Goal: Task Accomplishment & Management: Use online tool/utility

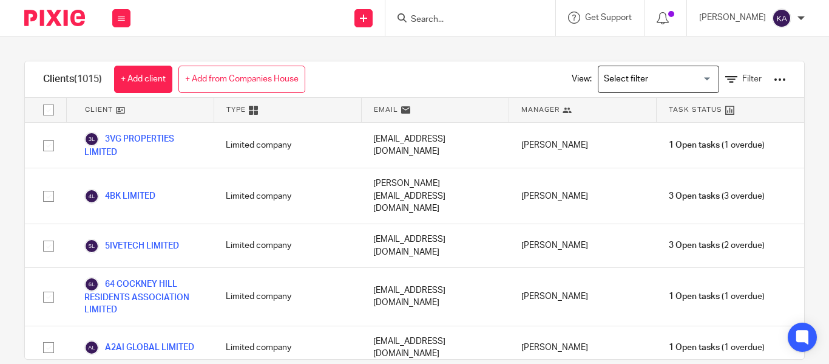
scroll to position [18527, 0]
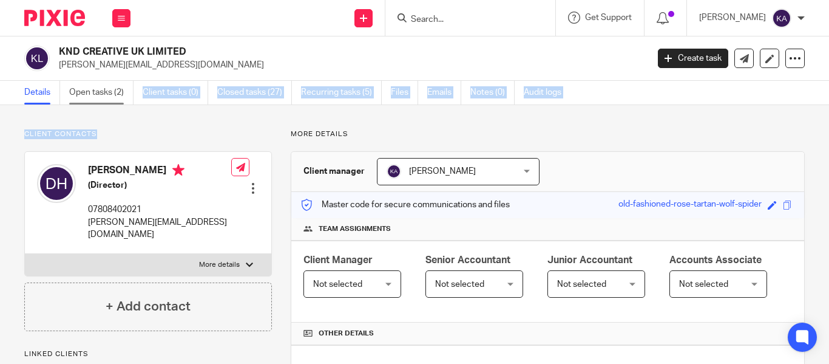
click at [100, 103] on main "KND CREATIVE UK LIMITED dave@kndcreative.com Create task Update from Companies …" at bounding box center [414, 182] width 829 height 364
click at [100, 103] on link "Open tasks (2)" at bounding box center [101, 93] width 64 height 24
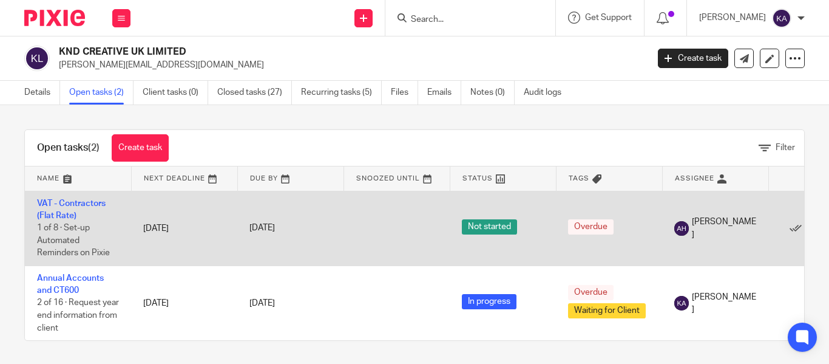
scroll to position [10, 0]
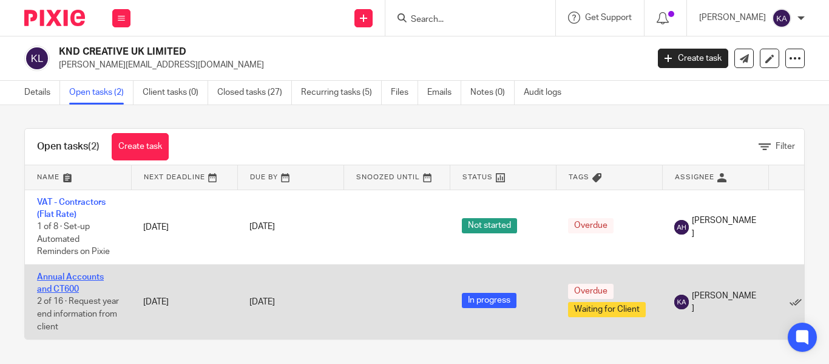
click at [42, 279] on link "Annual Accounts and CT600" at bounding box center [70, 283] width 67 height 21
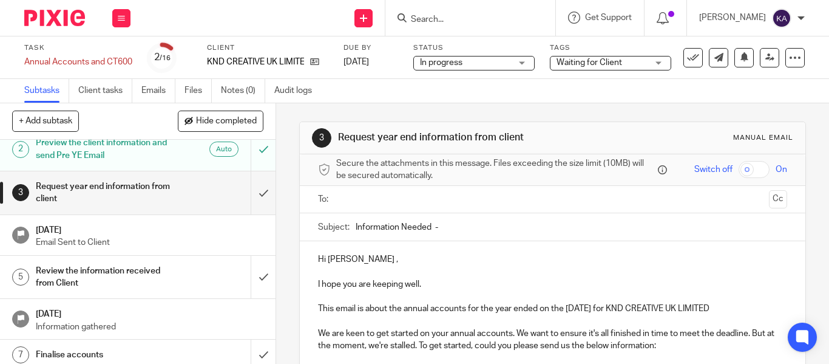
scroll to position [46, 0]
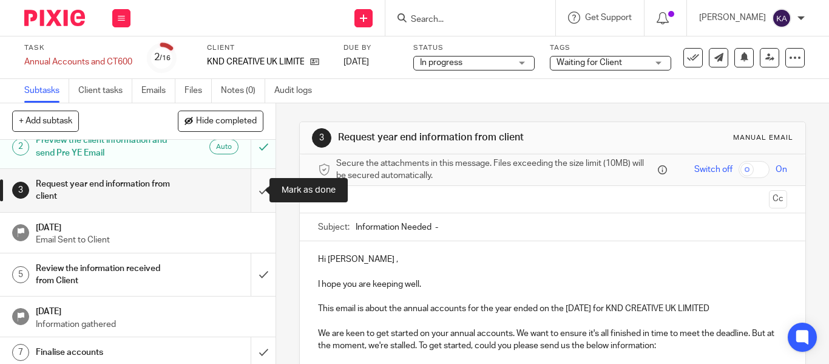
click at [246, 198] on input "submit" at bounding box center [138, 190] width 276 height 43
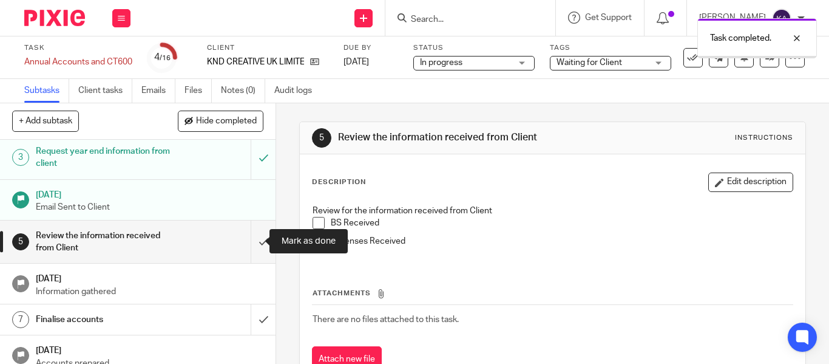
scroll to position [79, 0]
click at [249, 226] on input "submit" at bounding box center [138, 241] width 276 height 43
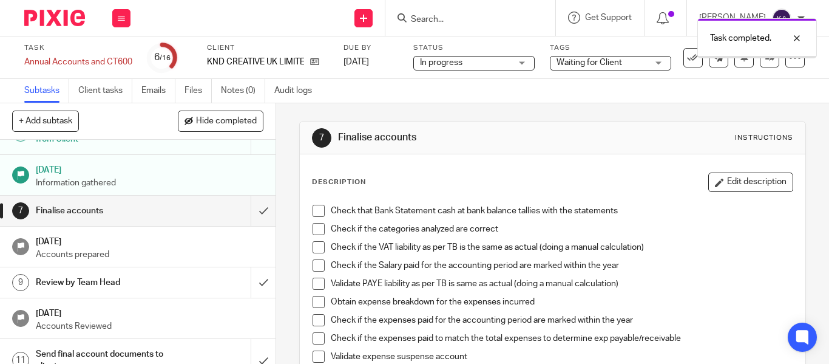
scroll to position [188, 0]
click at [52, 211] on h1 "Finalise accounts" at bounding box center [103, 210] width 135 height 18
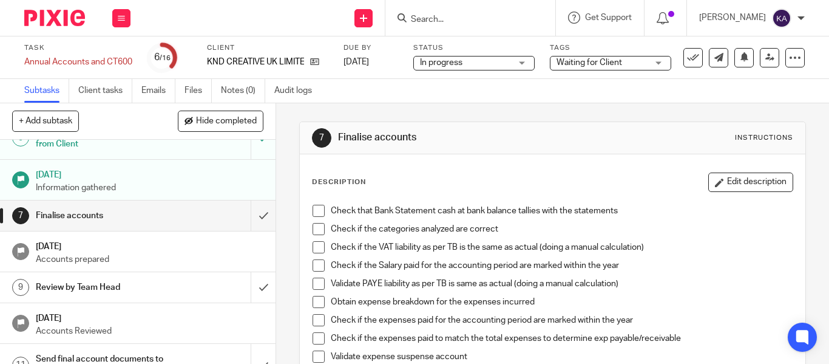
scroll to position [183, 0]
click at [255, 216] on input "submit" at bounding box center [138, 214] width 276 height 30
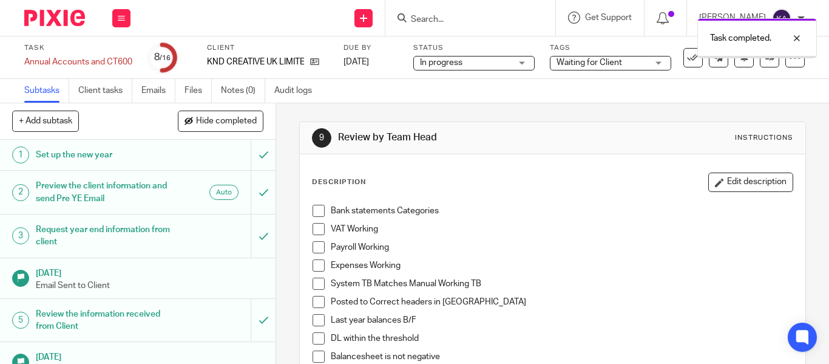
scroll to position [314, 0]
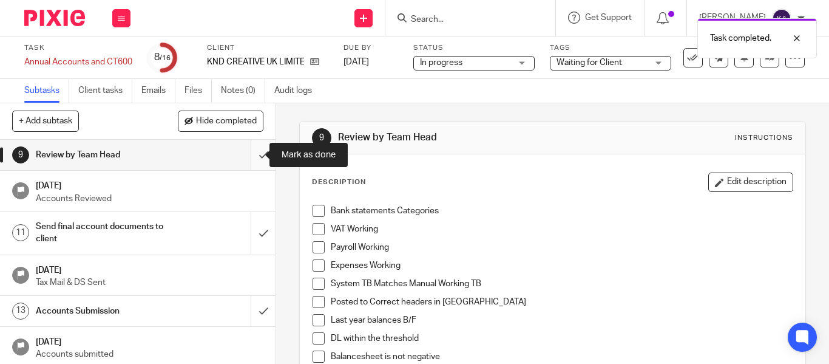
click at [252, 161] on input "submit" at bounding box center [138, 155] width 276 height 30
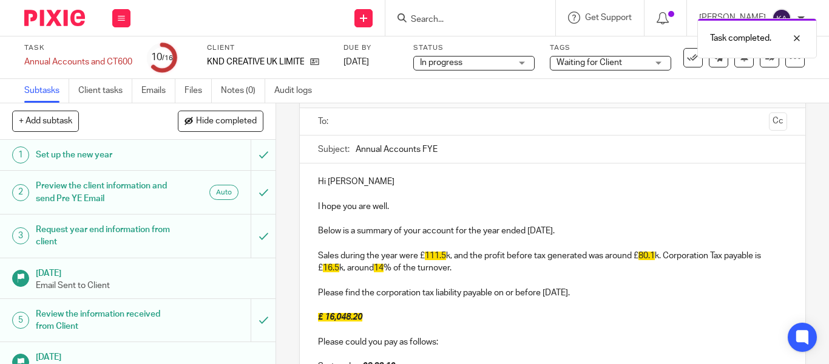
scroll to position [79, 0]
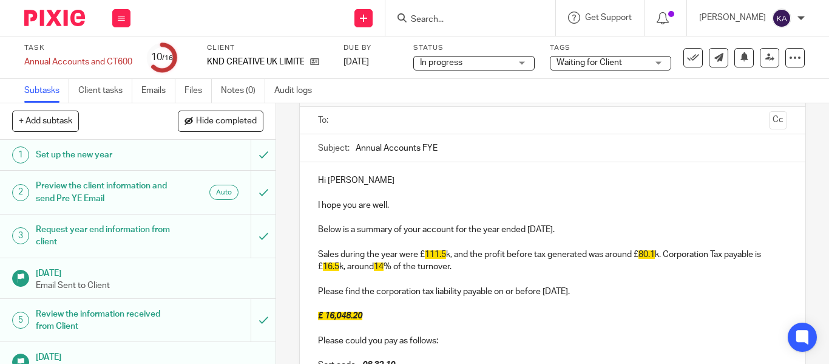
click at [425, 152] on input "Annual Accounts FYE" at bounding box center [572, 147] width 432 height 27
paste input "- KND CREATIVE UK LIMITED FYE Feb'25 - Final"
type input "Annual Accounts - KND CREATIVE UK LIMITED FYE Feb'25 - Final"
drag, startPoint x: 398, startPoint y: 110, endPoint x: 398, endPoint y: 118, distance: 8.5
click at [398, 110] on ul at bounding box center [553, 120] width 432 height 20
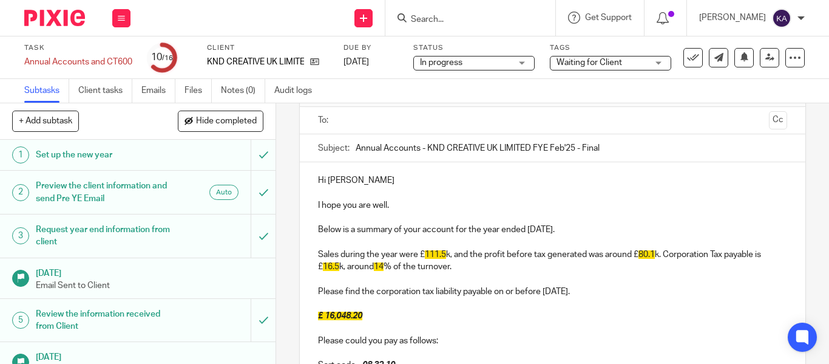
click at [398, 121] on input "text" at bounding box center [551, 120] width 423 height 14
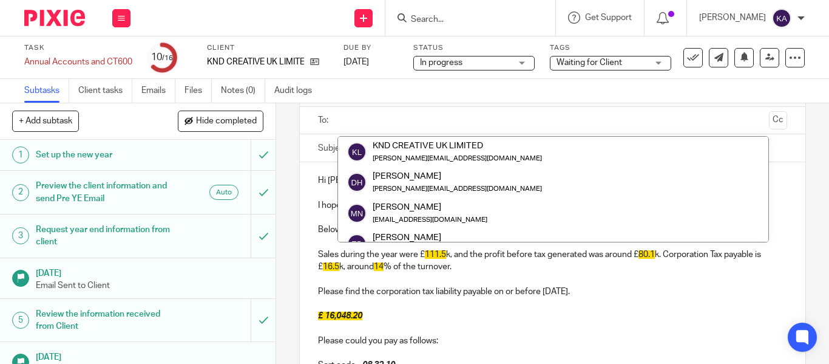
paste input "[PERSON_NAME][EMAIL_ADDRESS][DOMAIN_NAME]"
type input "[PERSON_NAME][EMAIL_ADDRESS][DOMAIN_NAME]"
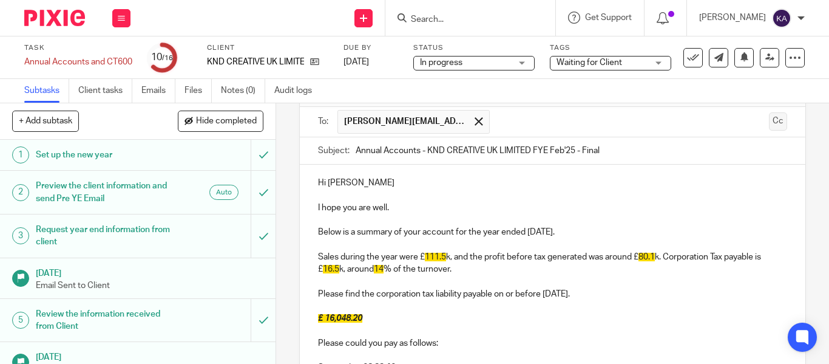
click at [769, 120] on button "Cc" at bounding box center [778, 121] width 18 height 18
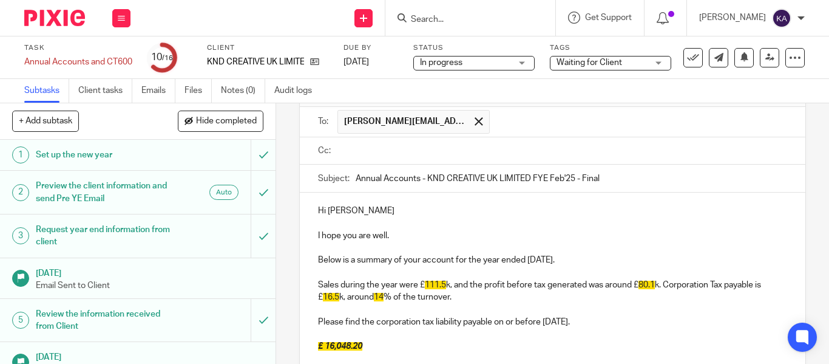
click at [446, 144] on input "text" at bounding box center [560, 151] width 441 height 14
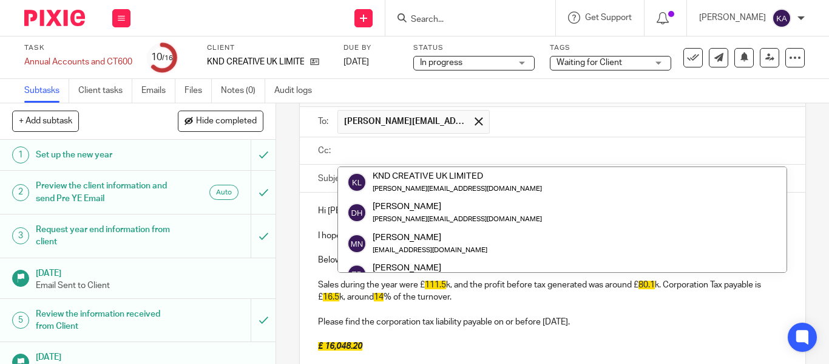
click at [475, 117] on span at bounding box center [479, 121] width 8 height 8
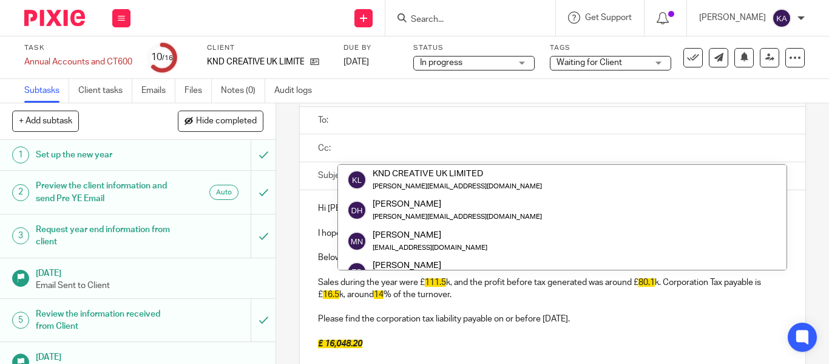
click at [449, 118] on input "text" at bounding box center [560, 120] width 441 height 14
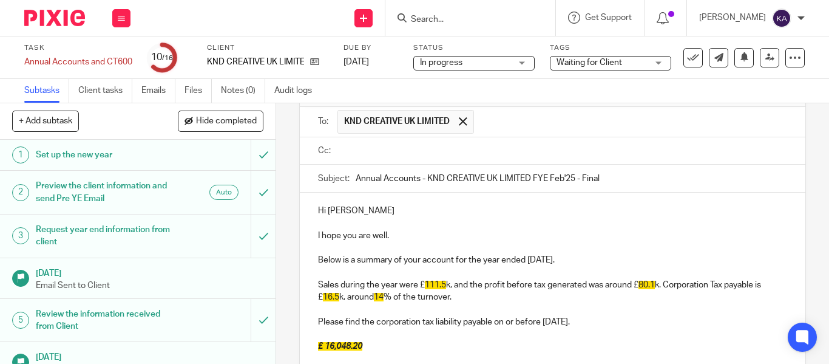
click at [438, 146] on input "text" at bounding box center [560, 151] width 441 height 14
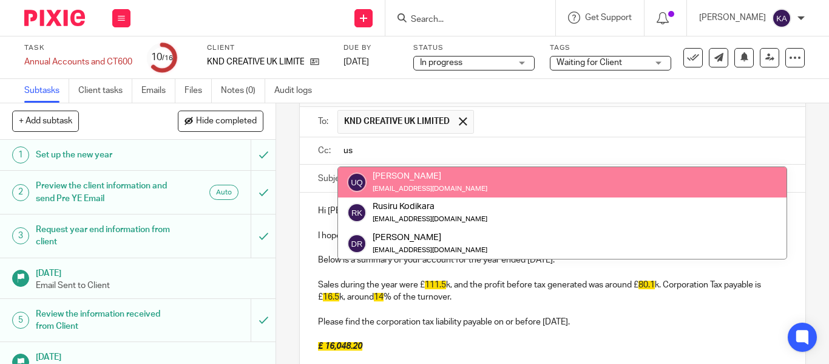
type input "us"
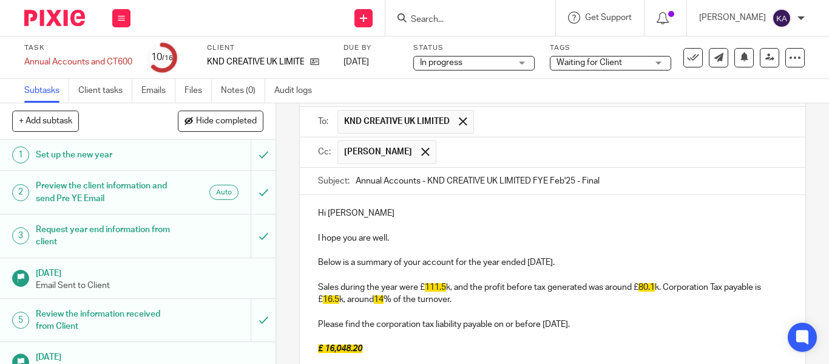
click at [442, 157] on input "text" at bounding box center [612, 152] width 340 height 24
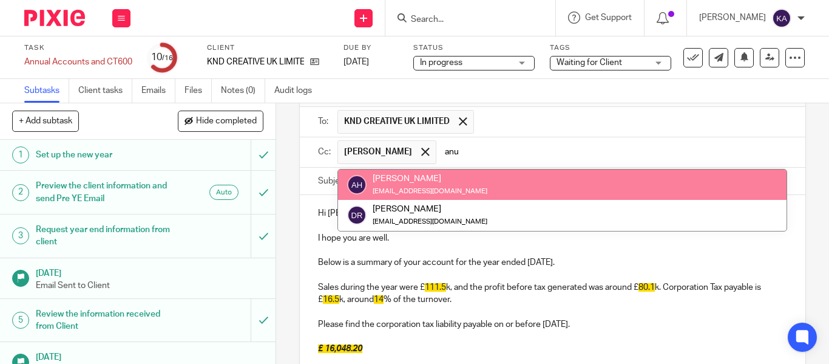
type input "anur"
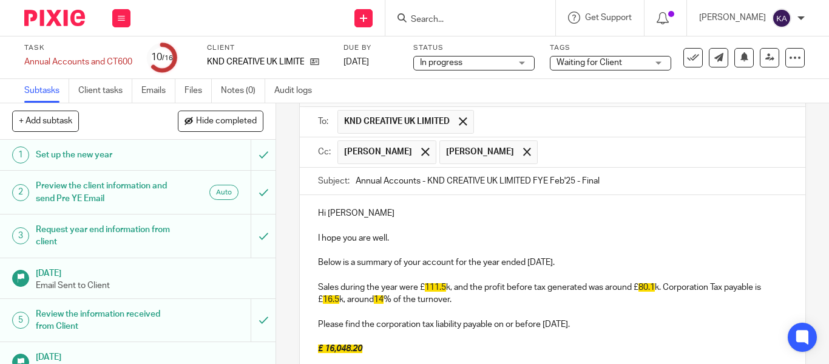
click at [434, 235] on p "I hope you are well." at bounding box center [552, 238] width 469 height 12
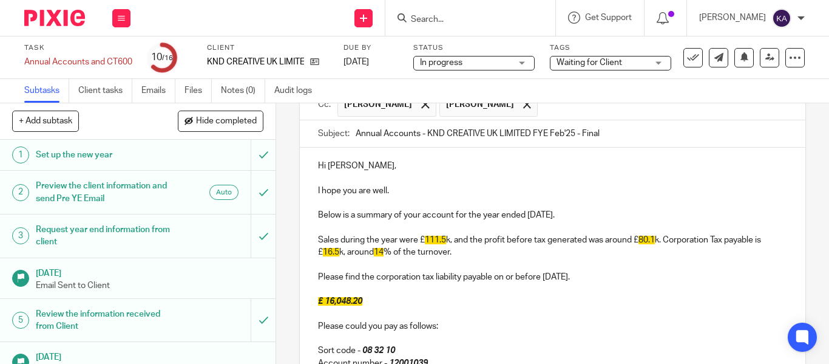
click at [473, 245] on p "Sales during the year were £ 111.5 k, and the profit before tax generated was a…" at bounding box center [552, 246] width 469 height 25
click at [459, 257] on p "Sales during the year were £ 111.5 k, and the profit before tax generated was a…" at bounding box center [552, 246] width 469 height 25
click at [433, 242] on span "111.5" at bounding box center [435, 239] width 21 height 8
click at [642, 242] on span "80.1" at bounding box center [642, 239] width 16 height 8
click at [645, 248] on p "Sales during the year were £ 46.7 k, and the profit before tax generated was ar…" at bounding box center [552, 246] width 469 height 25
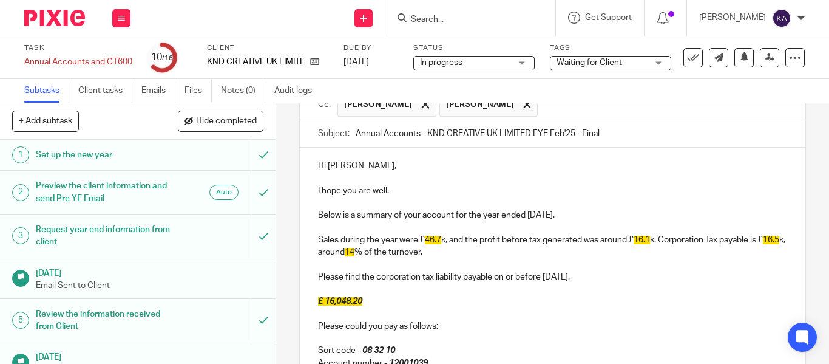
click at [763, 244] on span "16.5" at bounding box center [771, 239] width 16 height 8
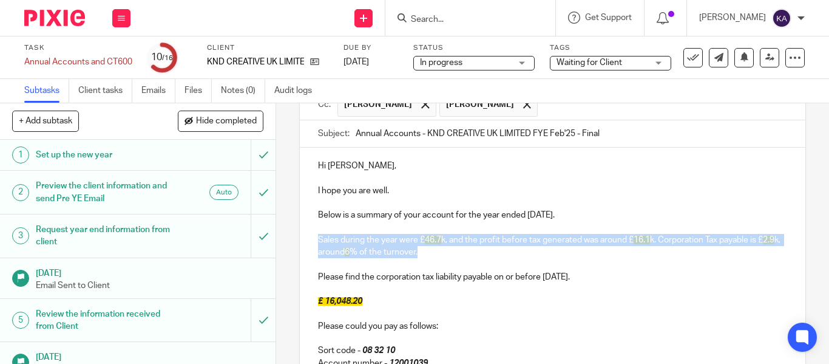
drag, startPoint x: 444, startPoint y: 254, endPoint x: 310, endPoint y: 239, distance: 135.5
click at [310, 239] on div "Hi David, I hope you are well. Below is a summary of your account for the year …" at bounding box center [553, 348] width 506 height 402
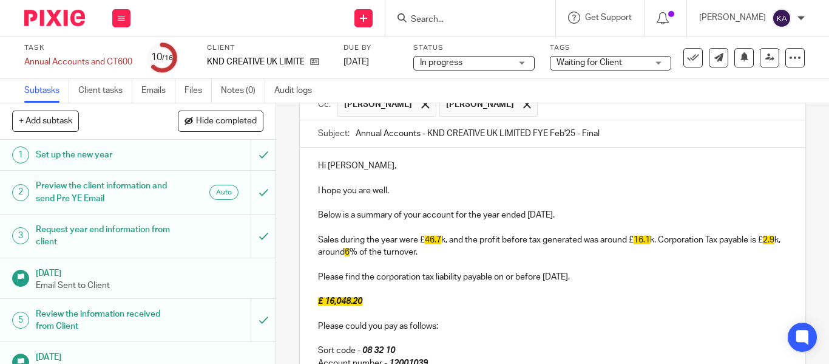
click at [407, 291] on p at bounding box center [552, 289] width 469 height 12
click at [549, 279] on p "Please find the corporation tax liability payable on or before 28 Nov 2025." at bounding box center [552, 277] width 469 height 12
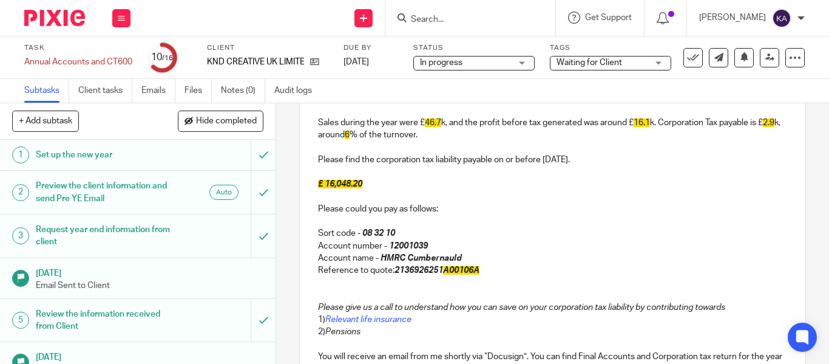
scroll to position [248, 0]
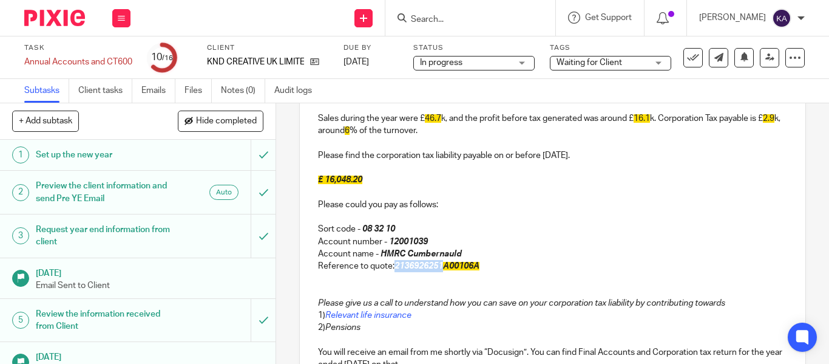
drag, startPoint x: 440, startPoint y: 266, endPoint x: 391, endPoint y: 268, distance: 49.2
click at [395, 268] on em "2136926251 A00106A" at bounding box center [437, 266] width 85 height 8
copy em "2136926251"
click at [434, 265] on em "2136926251 A00106A" at bounding box center [437, 266] width 85 height 8
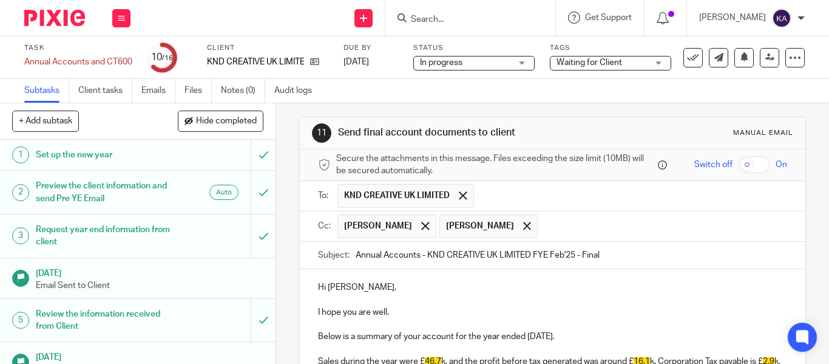
scroll to position [187, 0]
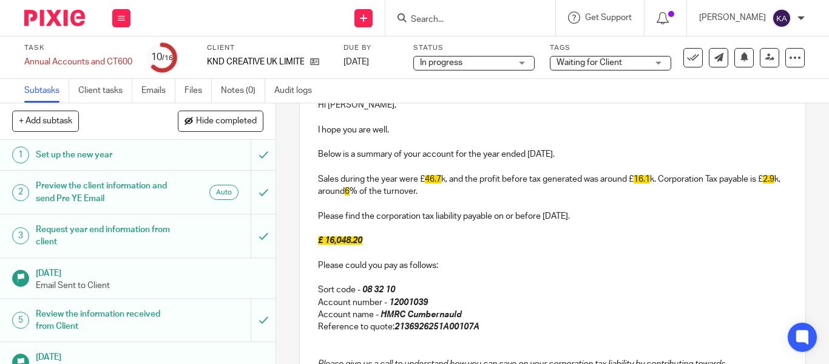
click at [541, 299] on p "Account number - 12001039" at bounding box center [552, 302] width 469 height 12
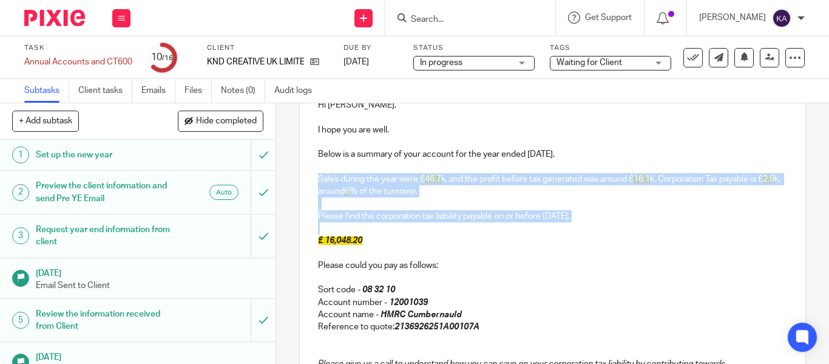
drag, startPoint x: 366, startPoint y: 233, endPoint x: 318, endPoint y: 170, distance: 79.3
click at [318, 170] on div "Hi David, I hope you are well. Below is a summary of your account for the year …" at bounding box center [553, 288] width 506 height 402
click at [374, 228] on p at bounding box center [552, 228] width 469 height 12
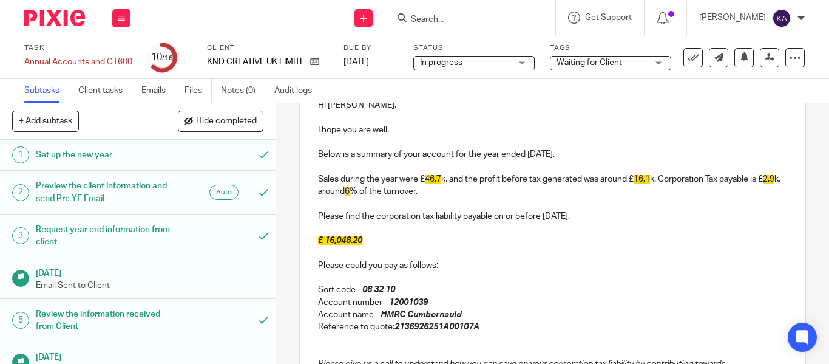
click at [344, 240] on span "£ 16,048.20" at bounding box center [340, 240] width 44 height 8
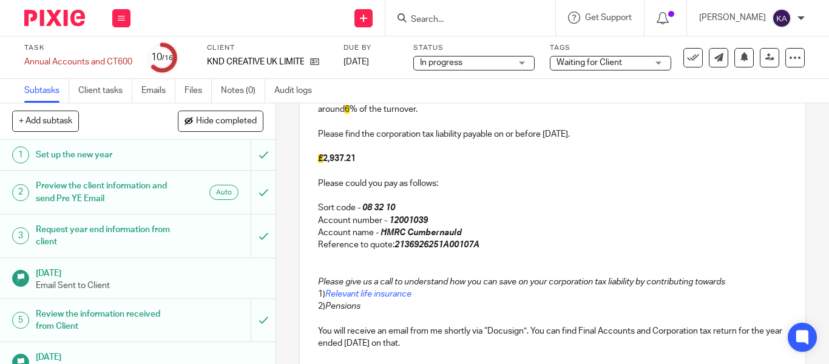
scroll to position [248, 0]
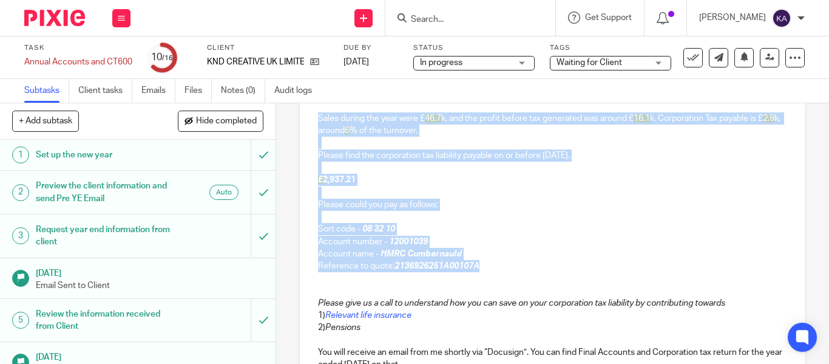
drag, startPoint x: 495, startPoint y: 267, endPoint x: 308, endPoint y: 118, distance: 239.7
click at [308, 118] on div "Hi David, I hope you are well. Below is a summary of your account for the year …" at bounding box center [553, 227] width 506 height 402
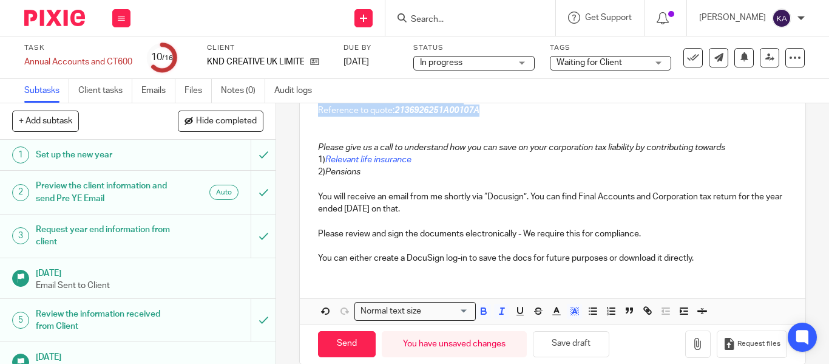
scroll to position [422, 0]
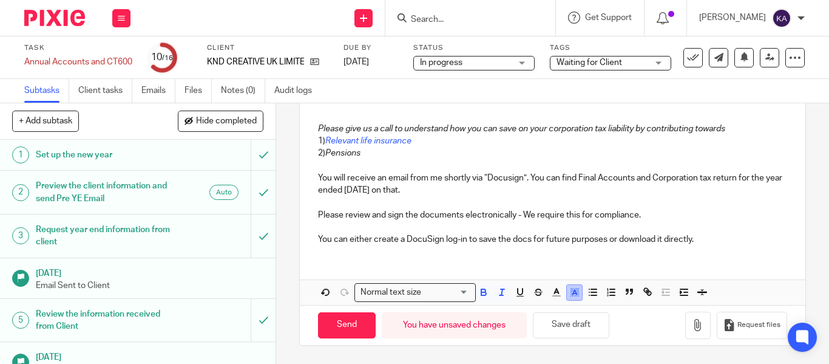
click at [574, 294] on polyline "button" at bounding box center [574, 292] width 4 height 5
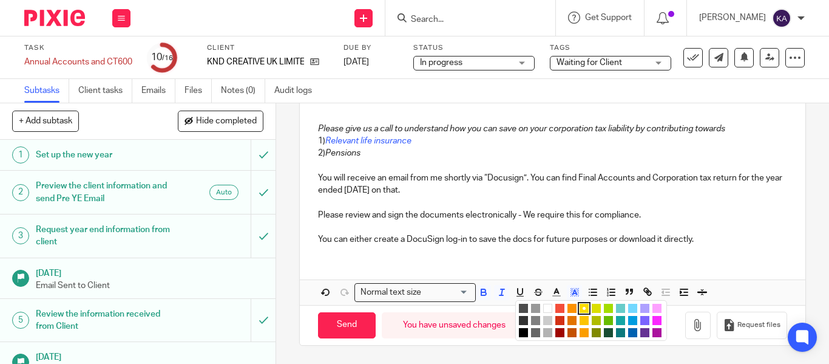
click at [544, 308] on li "color:#FFFFFF" at bounding box center [547, 307] width 9 height 9
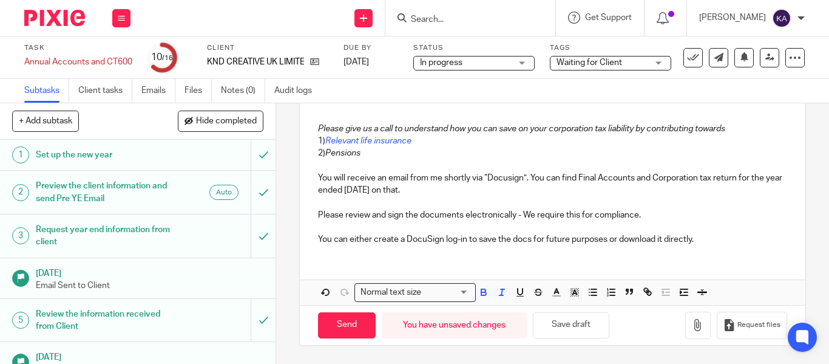
scroll to position [240, 0]
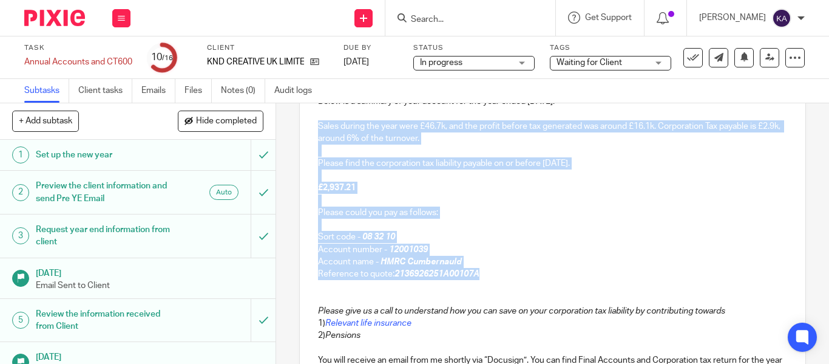
click at [543, 233] on p "Sort code - 08 32 10" at bounding box center [552, 237] width 469 height 12
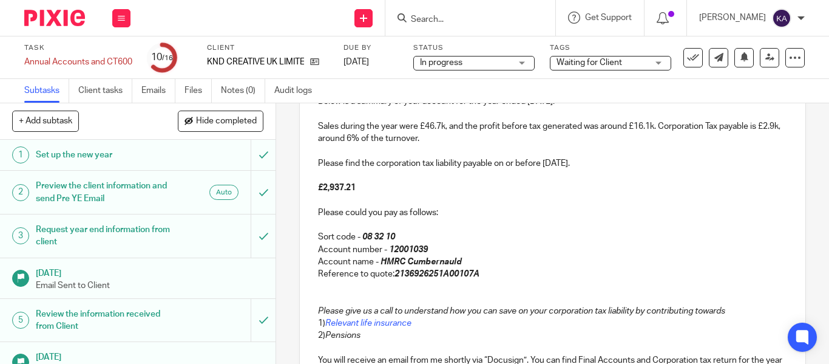
click at [476, 275] on em "2136926251A00107A" at bounding box center [437, 273] width 85 height 8
drag, startPoint x: 487, startPoint y: 275, endPoint x: 393, endPoint y: 278, distance: 94.1
click at [393, 278] on p "Reference to quote: 2136926251A00107A" at bounding box center [552, 274] width 469 height 12
copy em "2136926251A00107A"
click at [516, 270] on p "Reference to quote: 2136926251A00107A" at bounding box center [552, 274] width 469 height 12
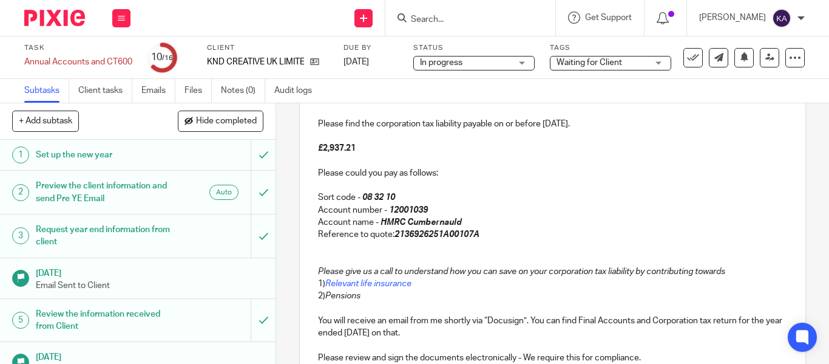
scroll to position [300, 0]
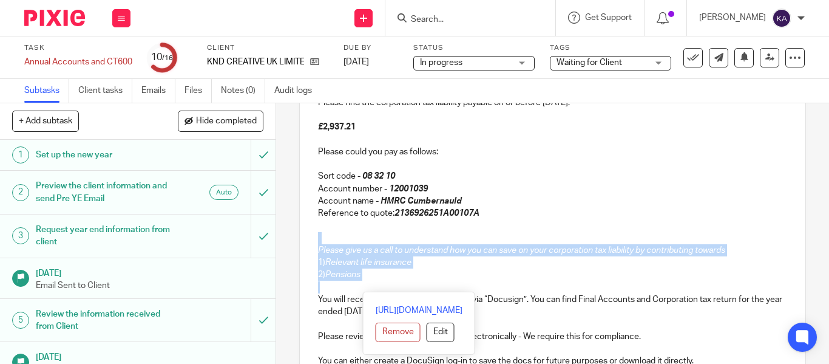
drag, startPoint x: 395, startPoint y: 283, endPoint x: 321, endPoint y: 224, distance: 94.6
click at [321, 224] on div "Hi David, I hope you are well. Below is a summary of your account for the year …" at bounding box center [553, 174] width 506 height 402
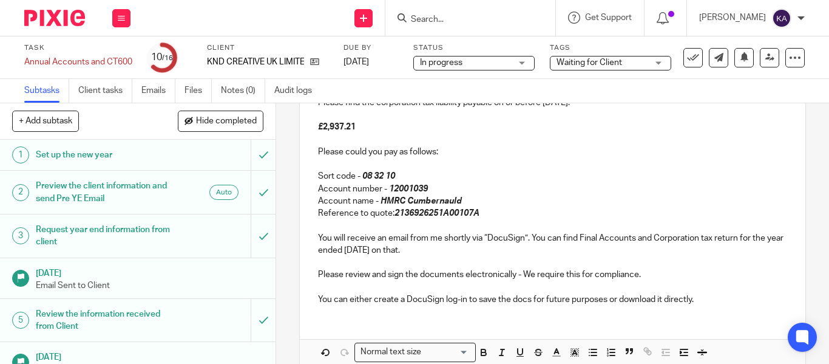
click at [487, 257] on p at bounding box center [552, 262] width 469 height 12
click at [342, 288] on p at bounding box center [552, 287] width 469 height 12
click at [322, 316] on div "Hi David, I hope you are well. Below is a summary of your account for the year …" at bounding box center [553, 168] width 506 height 391
click at [726, 288] on p at bounding box center [552, 287] width 469 height 12
click at [705, 309] on div "Hi David, I hope you are well. Below is a summary of your account for the year …" at bounding box center [553, 143] width 506 height 341
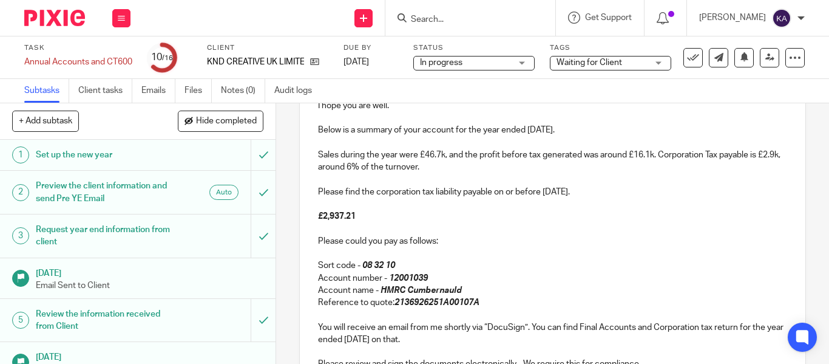
scroll to position [118, 0]
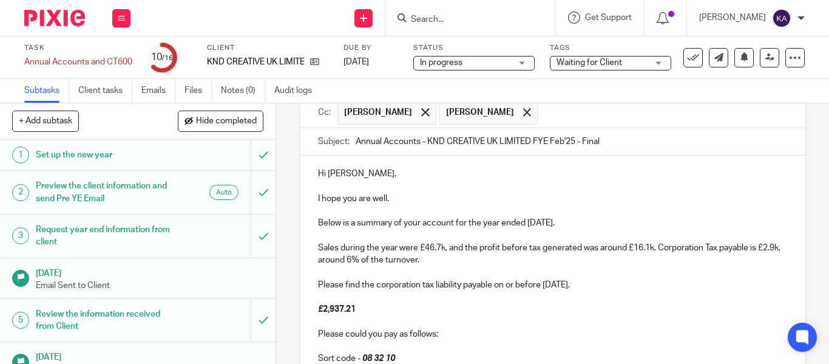
click at [356, 186] on p at bounding box center [552, 186] width 469 height 12
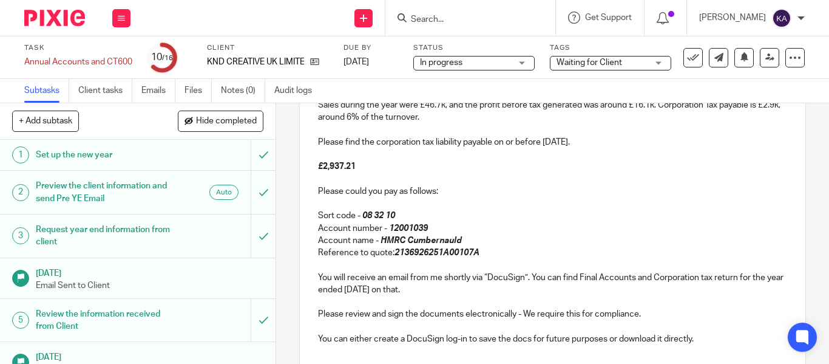
scroll to position [259, 0]
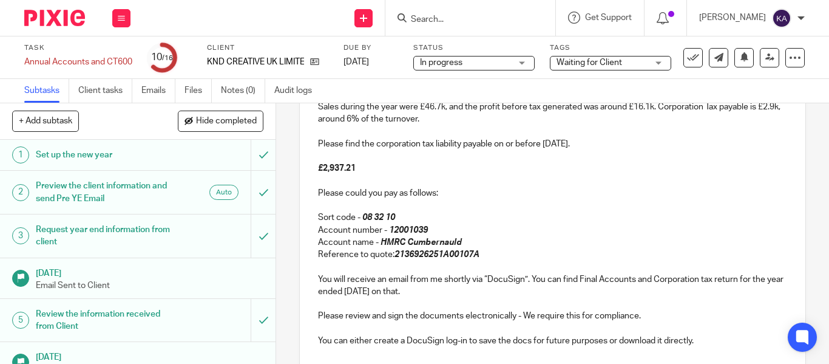
click at [440, 251] on em "2136926251A00107A" at bounding box center [437, 254] width 85 height 8
copy em "2136926251A00107A"
click at [495, 255] on p "Reference to quote: 2136926251A00107A" at bounding box center [552, 254] width 469 height 12
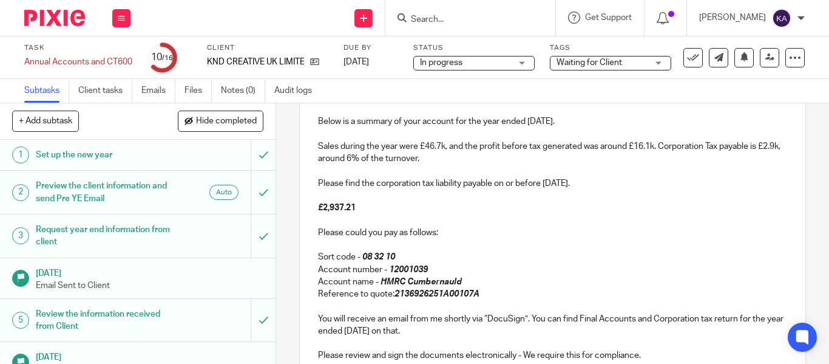
scroll to position [198, 0]
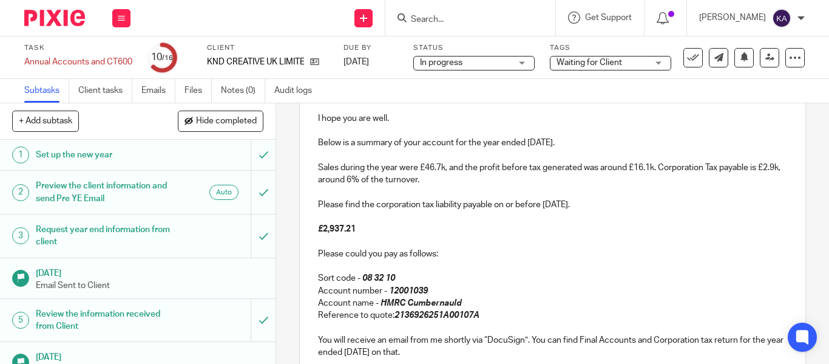
click at [598, 208] on p "Please find the corporation tax liability payable on or before 30 Nov 2025." at bounding box center [552, 204] width 469 height 12
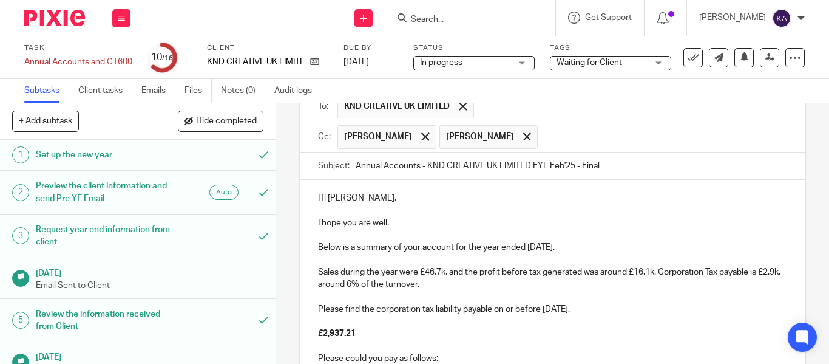
scroll to position [77, 0]
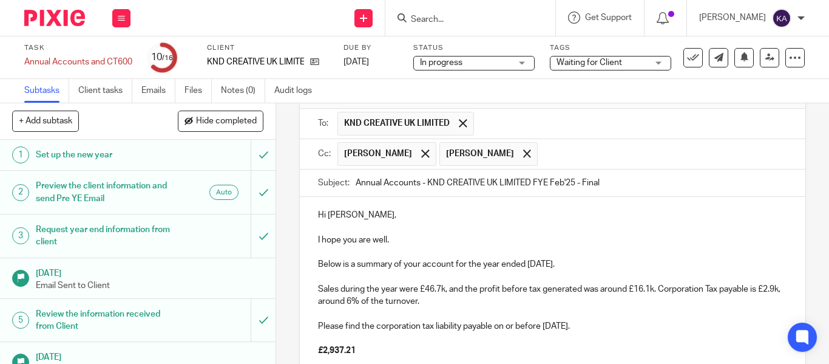
click at [648, 183] on input "Annual Accounts - KND CREATIVE UK LIMITED FYE Feb'25 - Final" at bounding box center [572, 182] width 432 height 27
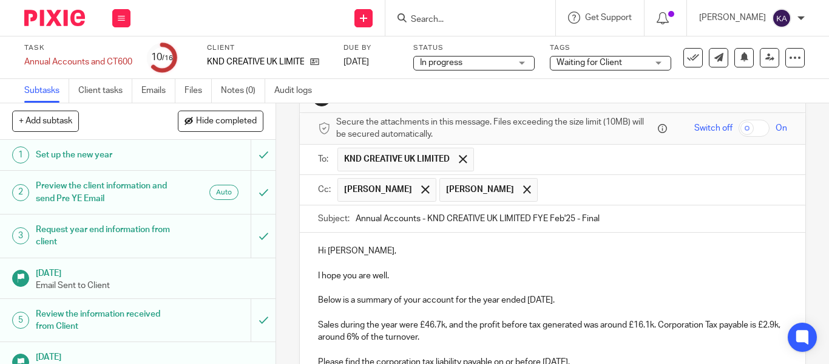
scroll to position [0, 0]
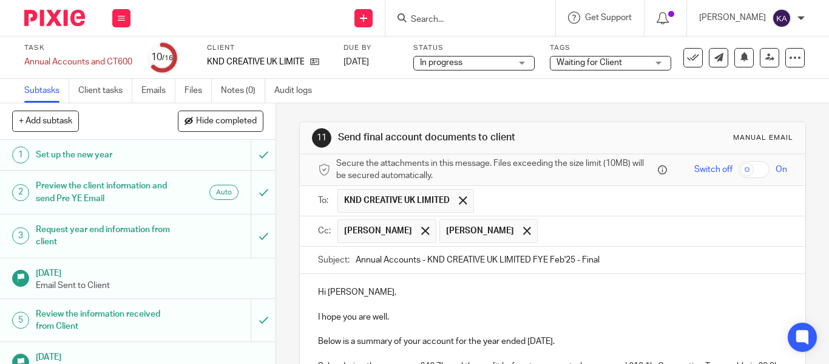
click at [615, 257] on input "Annual Accounts - KND CREATIVE UK LIMITED FYE Feb'25 - Final" at bounding box center [572, 259] width 432 height 27
click at [612, 240] on input "text" at bounding box center [663, 231] width 239 height 24
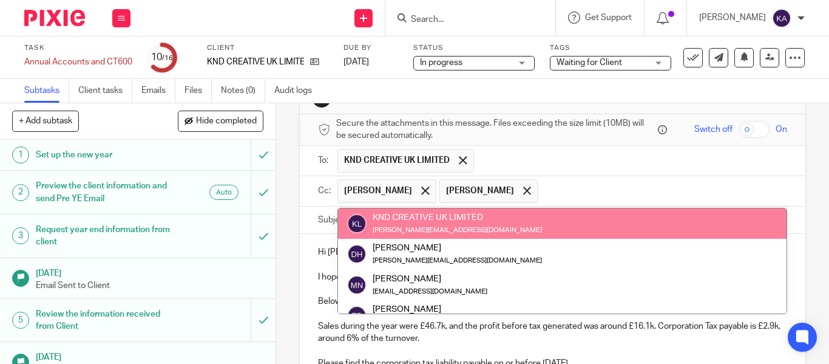
scroll to position [61, 0]
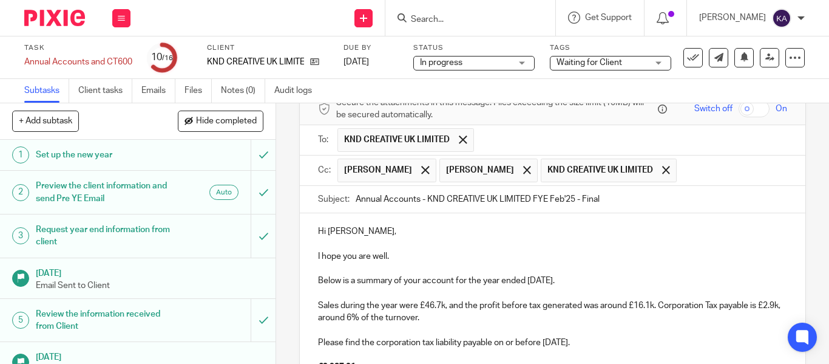
click at [316, 223] on form "Secure the attachments in this message. Files exceeding the size limit (10MB) w…" at bounding box center [553, 368] width 506 height 550
click at [670, 170] on span at bounding box center [666, 170] width 8 height 8
click at [637, 200] on input "Annual Accounts - KND CREATIVE UK LIMITED FYE Feb'25 - Final" at bounding box center [572, 199] width 432 height 27
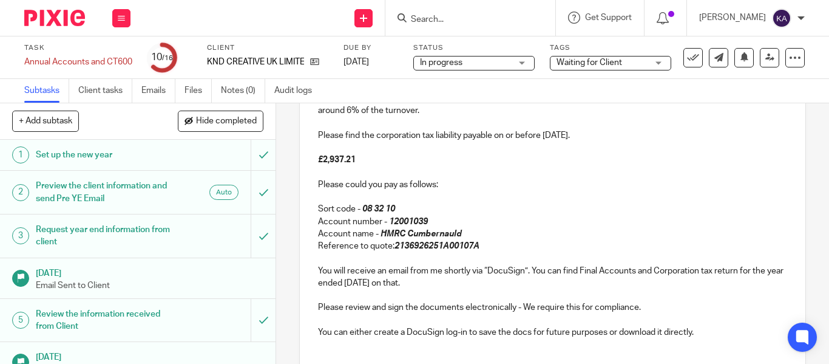
scroll to position [360, 0]
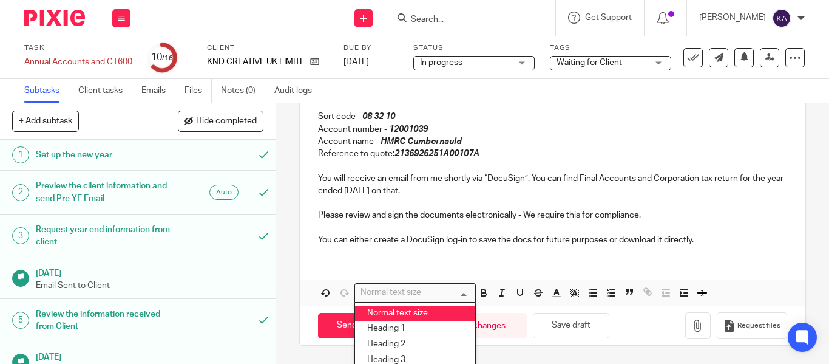
click at [466, 293] on div "Normal text size" at bounding box center [412, 290] width 115 height 15
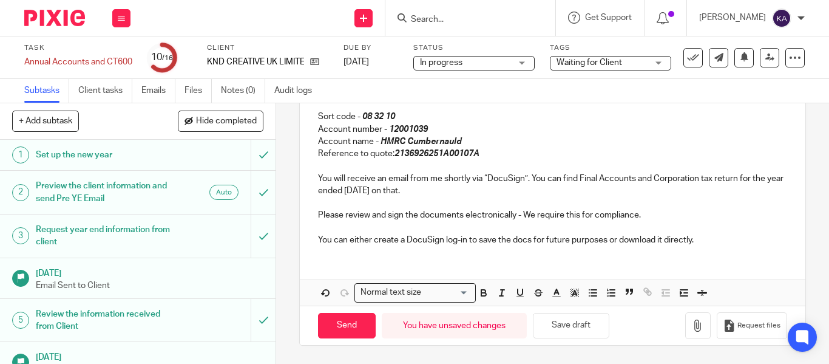
click at [496, 203] on p at bounding box center [552, 203] width 469 height 12
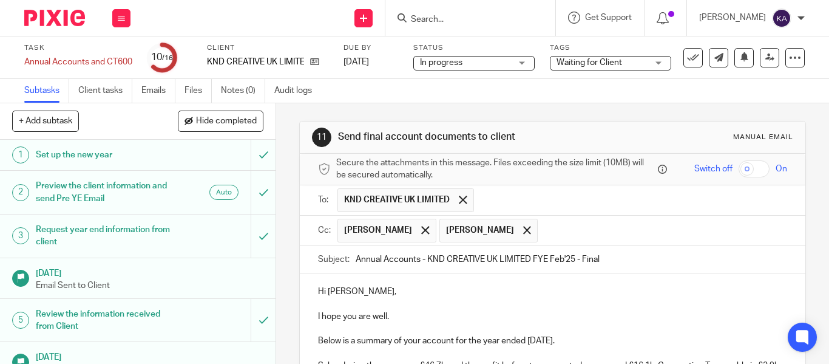
scroll to position [0, 0]
drag, startPoint x: 623, startPoint y: 262, endPoint x: 657, endPoint y: 262, distance: 34.6
click at [631, 262] on input "Annual Accounts - KND CREATIVE UK LIMITED FYE Feb'25 - Final" at bounding box center [572, 259] width 432 height 27
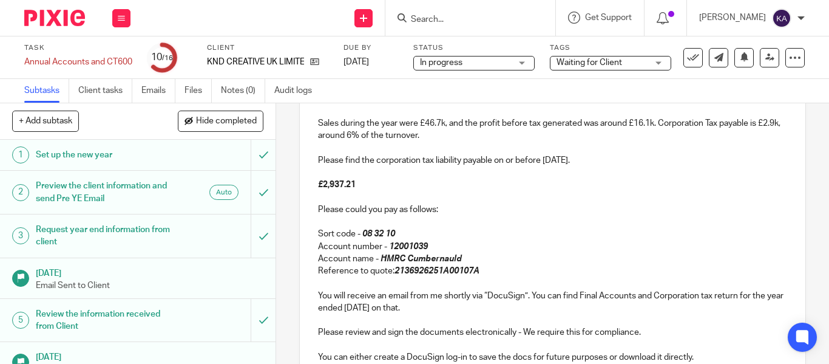
scroll to position [360, 0]
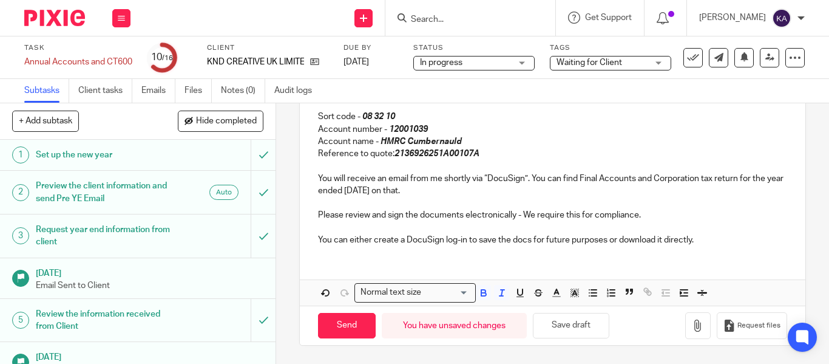
click at [432, 155] on em "2136926251A00107A" at bounding box center [437, 153] width 85 height 8
copy em "2136926251A00107A"
click at [333, 325] on input "Send" at bounding box center [347, 326] width 58 height 26
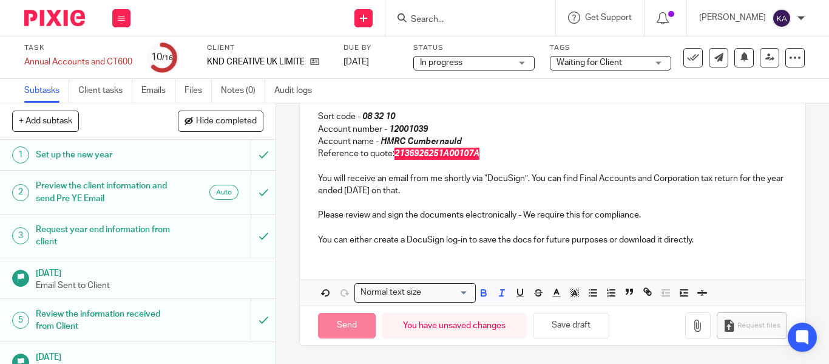
type input "Sent"
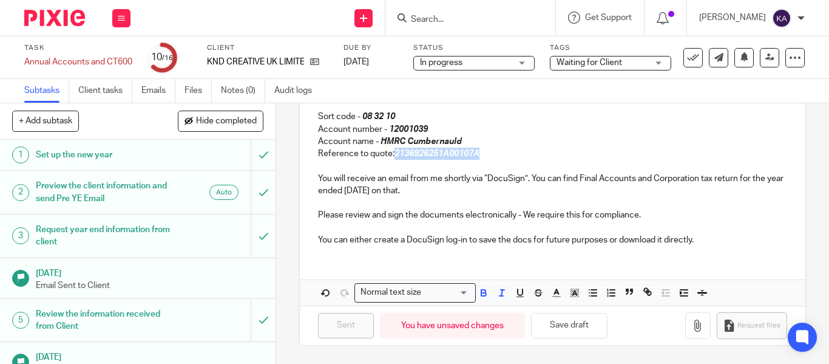
click at [496, 60] on span "In progress" at bounding box center [465, 62] width 91 height 13
click at [622, 100] on div "Subtasks Client tasks Emails Files Notes (0) Audit logs" at bounding box center [414, 91] width 829 height 24
click at [605, 59] on span "Waiting for Client" at bounding box center [590, 62] width 66 height 8
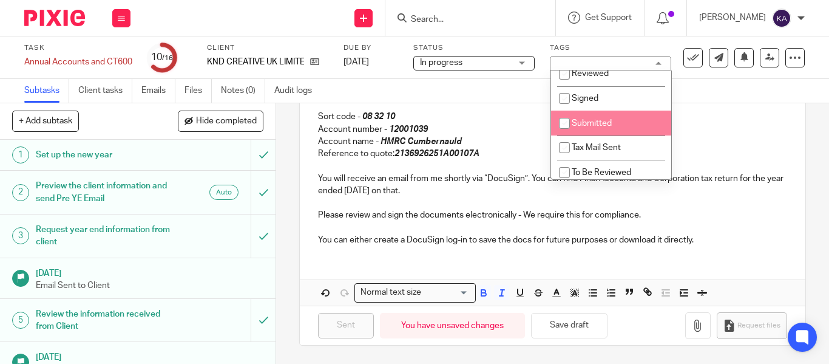
scroll to position [61, 0]
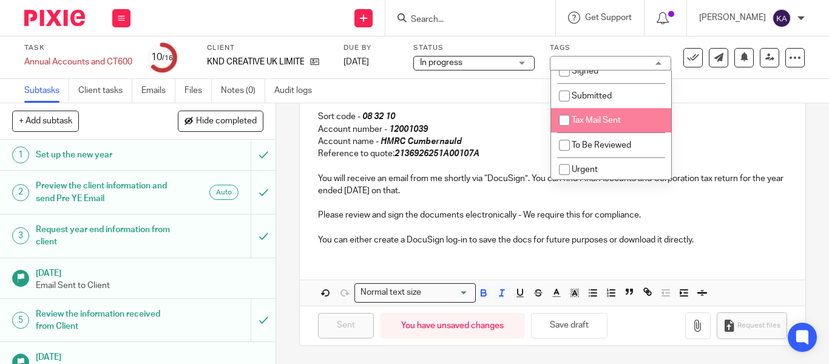
click at [561, 121] on input "checkbox" at bounding box center [564, 120] width 23 height 23
checkbox input "true"
click at [524, 129] on p "Account number - 12001039" at bounding box center [552, 129] width 469 height 12
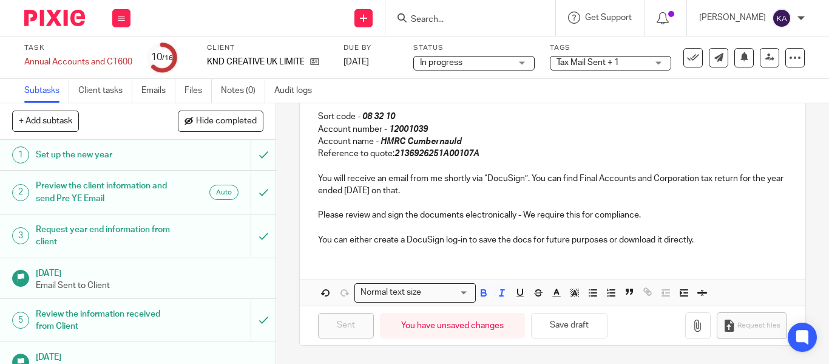
click at [615, 66] on span "Tax Mail Sent + 1" at bounding box center [588, 62] width 63 height 8
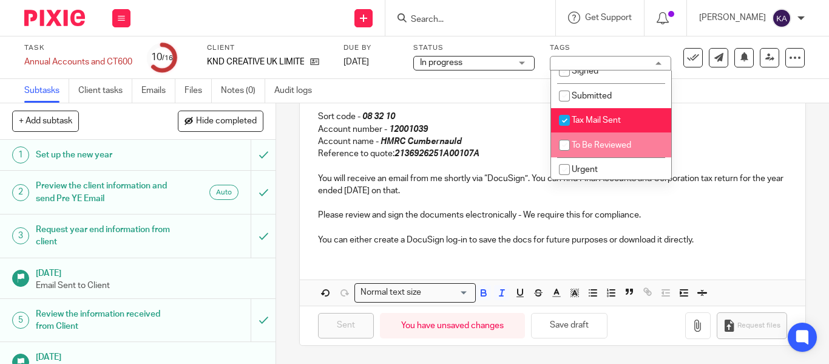
scroll to position [121, 0]
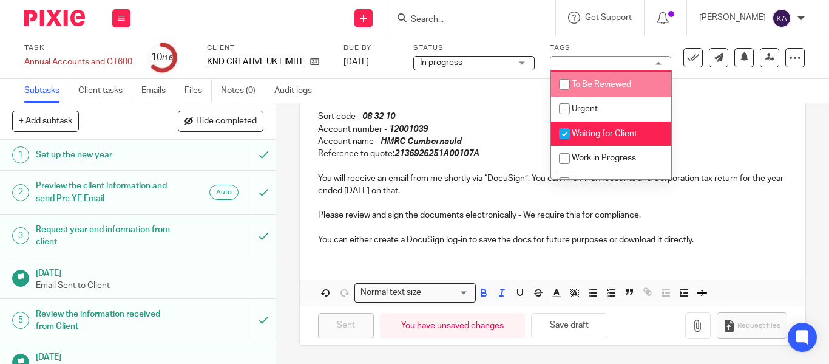
click at [583, 142] on li "Waiting for Client" at bounding box center [611, 133] width 120 height 25
checkbox input "false"
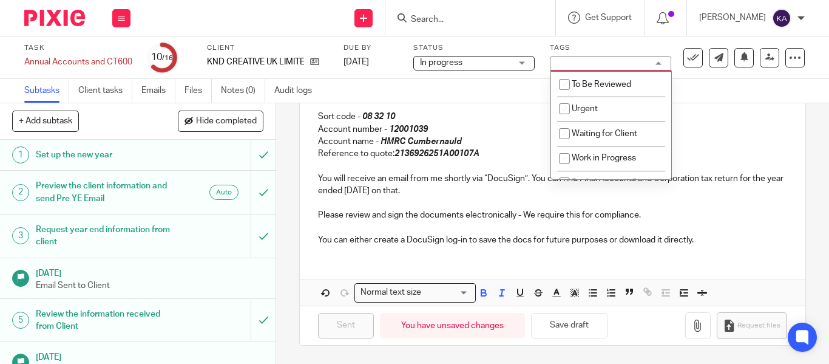
click at [531, 138] on p "Account name - HMRC Cumbernauld" at bounding box center [552, 141] width 469 height 12
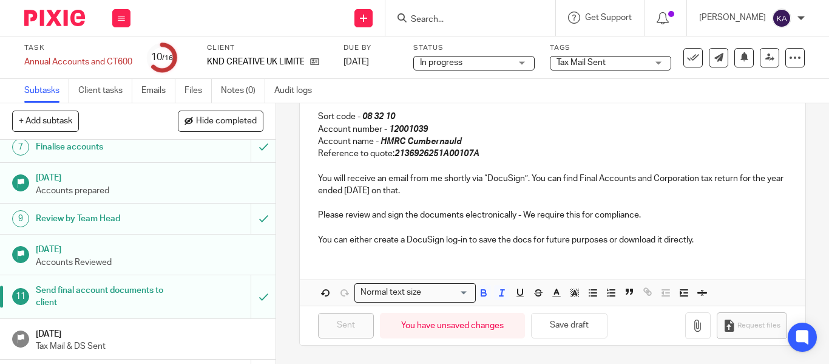
scroll to position [300, 0]
